Goal: Task Accomplishment & Management: Manage account settings

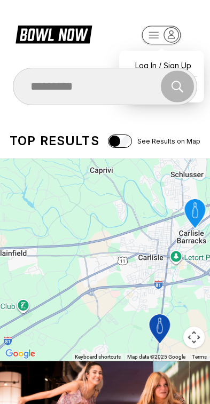
click at [182, 69] on div "Search" at bounding box center [105, 86] width 185 height 37
click at [178, 58] on div "Log In / Sign Up" at bounding box center [161, 65] width 74 height 19
select select "**"
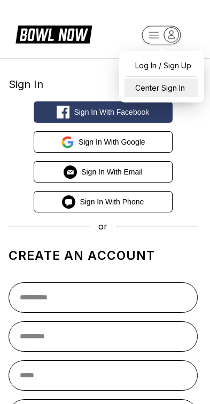
click at [178, 89] on div "Center Sign In" at bounding box center [161, 87] width 74 height 19
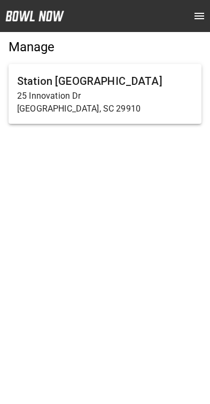
click at [149, 86] on h6 "Station [GEOGRAPHIC_DATA]" at bounding box center [104, 81] width 175 height 17
click at [159, 95] on p "25 Innovation Dr" at bounding box center [104, 96] width 175 height 13
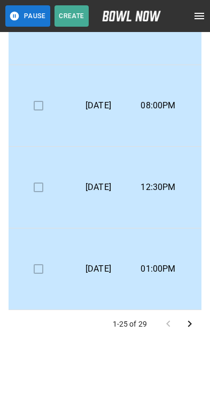
scroll to position [1210, 0]
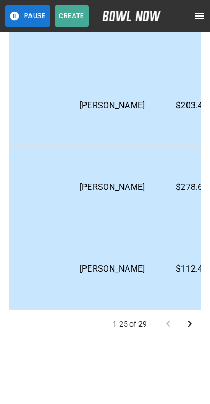
click at [131, 266] on p "Tiffany Lewis" at bounding box center [112, 268] width 82 height 13
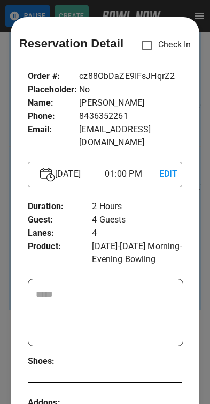
scroll to position [17, 0]
